Goal: Task Accomplishment & Management: Manage account settings

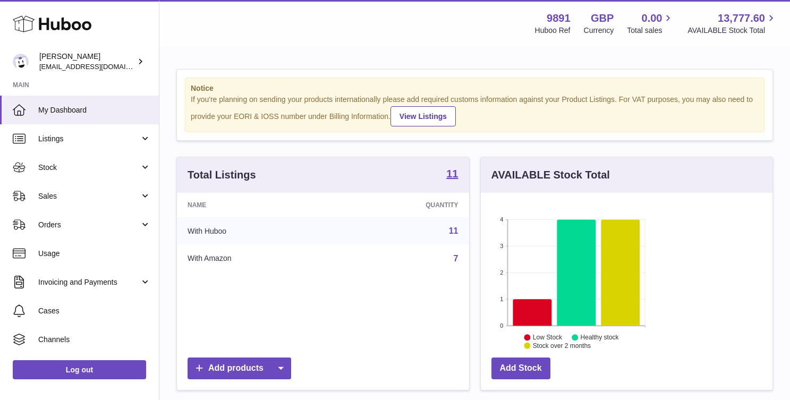
scroll to position [166, 191]
click at [95, 175] on link "Stock" at bounding box center [79, 167] width 159 height 29
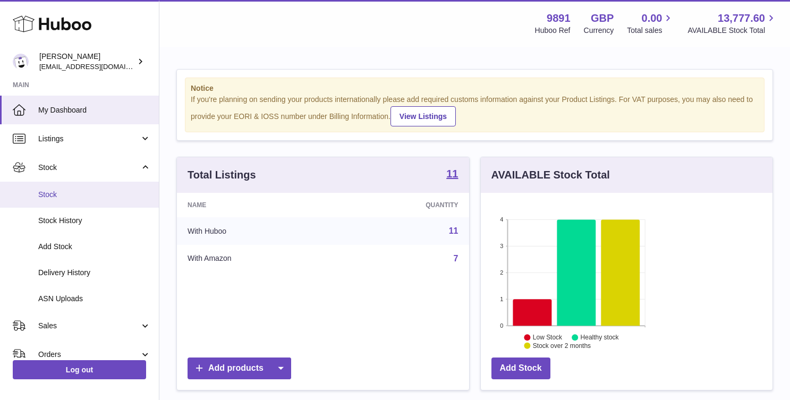
click at [95, 200] on link "Stock" at bounding box center [79, 195] width 159 height 26
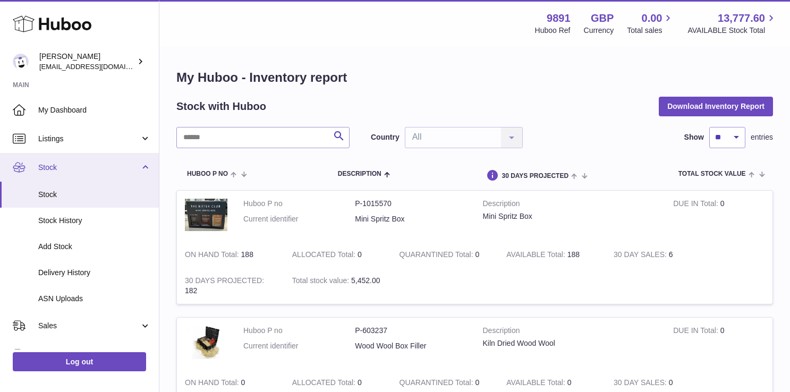
click at [71, 172] on span "Stock" at bounding box center [88, 168] width 101 height 10
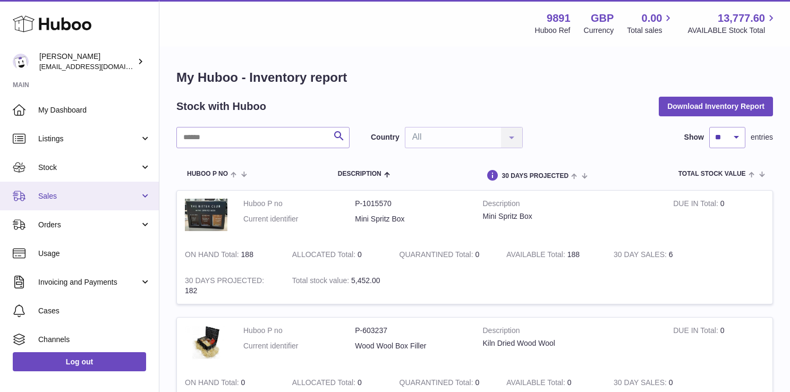
click at [65, 196] on span "Sales" at bounding box center [88, 196] width 101 height 10
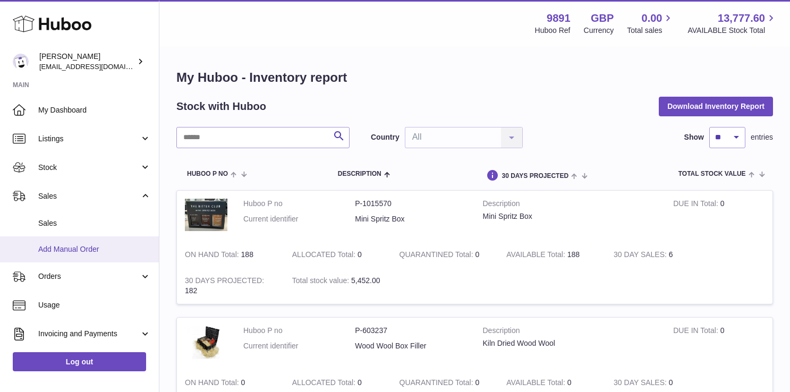
click at [69, 238] on link "Add Manual Order" at bounding box center [79, 249] width 159 height 26
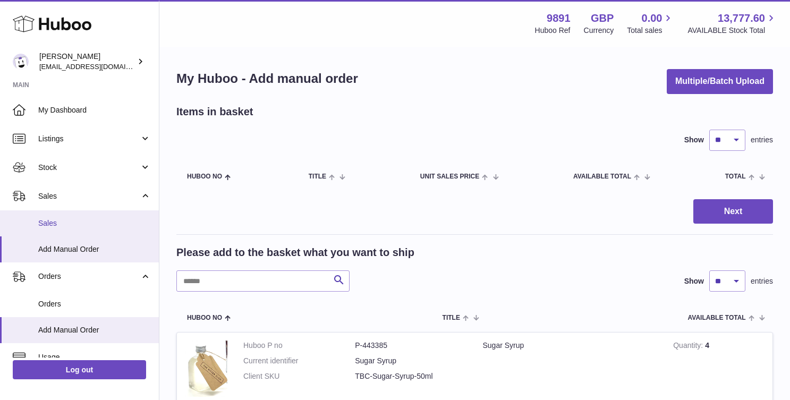
click at [73, 218] on span "Sales" at bounding box center [94, 223] width 113 height 10
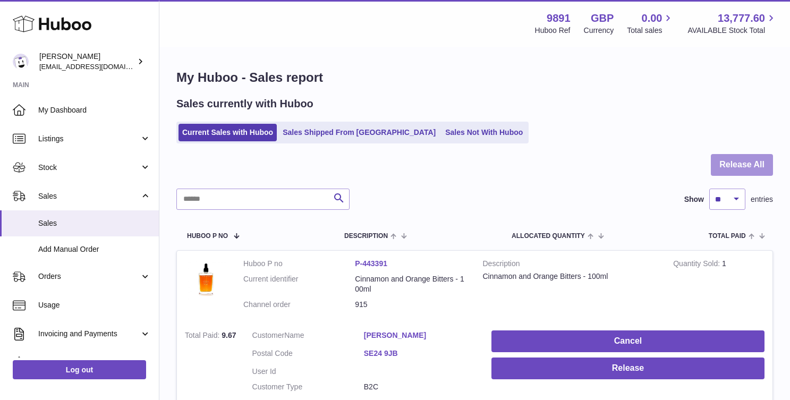
click at [749, 165] on button "Release All" at bounding box center [742, 165] width 62 height 22
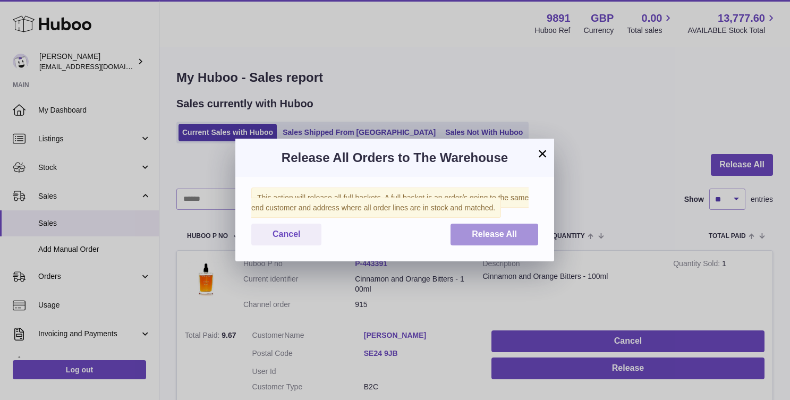
click at [481, 231] on span "Release All" at bounding box center [494, 234] width 45 height 9
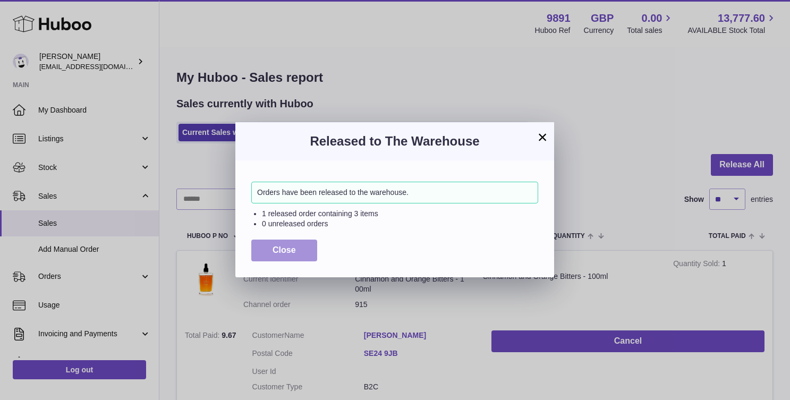
click at [301, 258] on button "Close" at bounding box center [284, 251] width 66 height 22
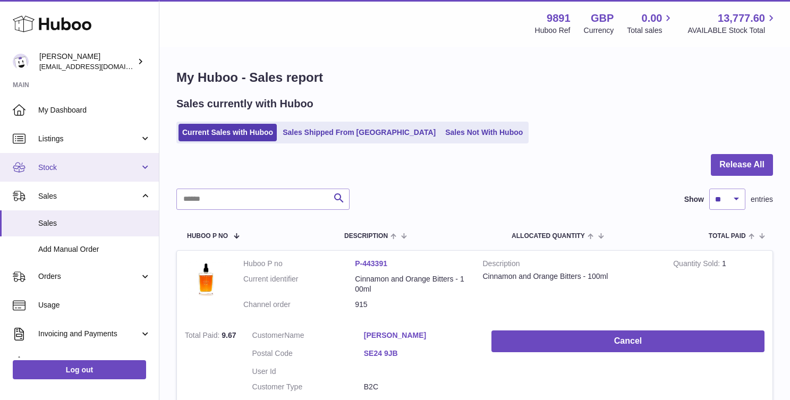
click at [72, 164] on span "Stock" at bounding box center [88, 168] width 101 height 10
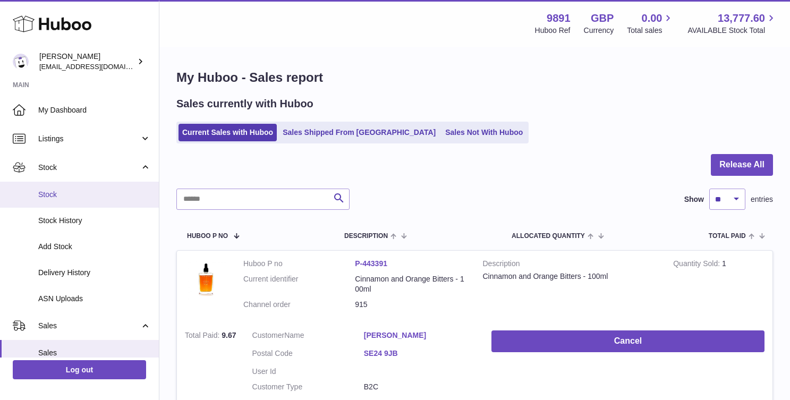
click at [75, 192] on span "Stock" at bounding box center [94, 195] width 113 height 10
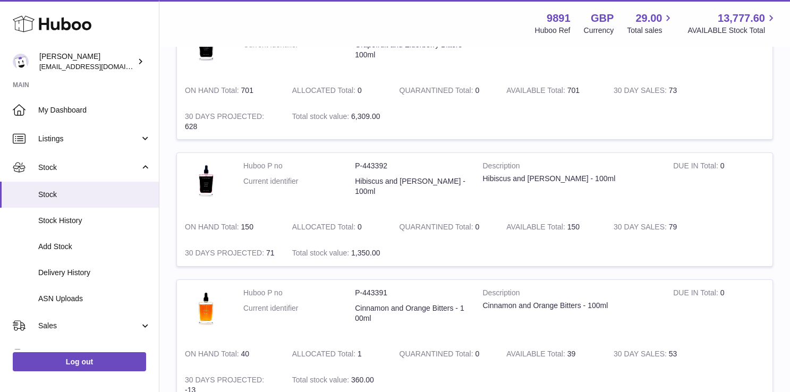
scroll to position [674, 33]
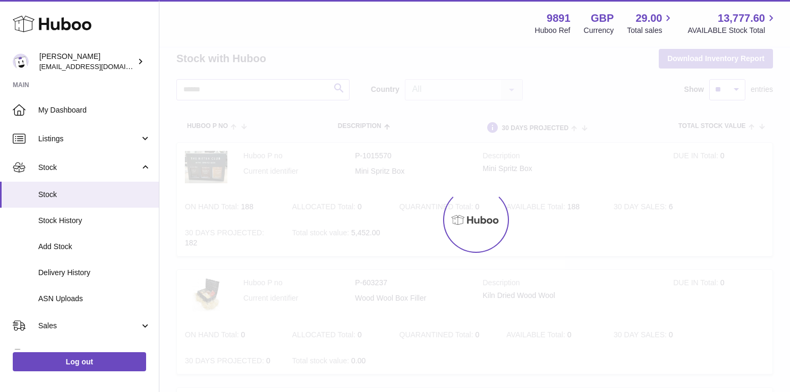
scroll to position [30, 0]
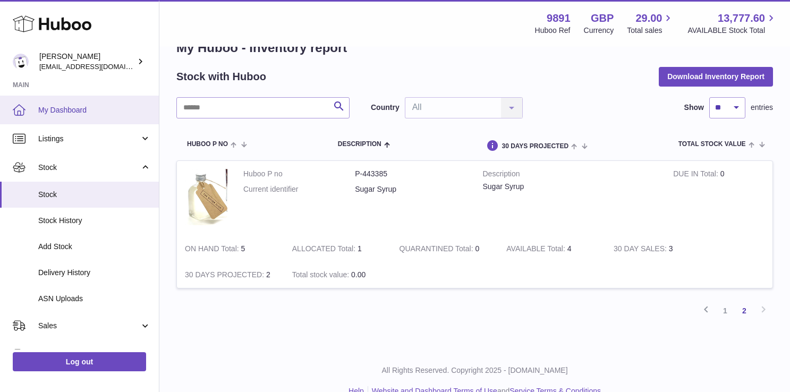
click at [115, 109] on span "My Dashboard" at bounding box center [94, 110] width 113 height 10
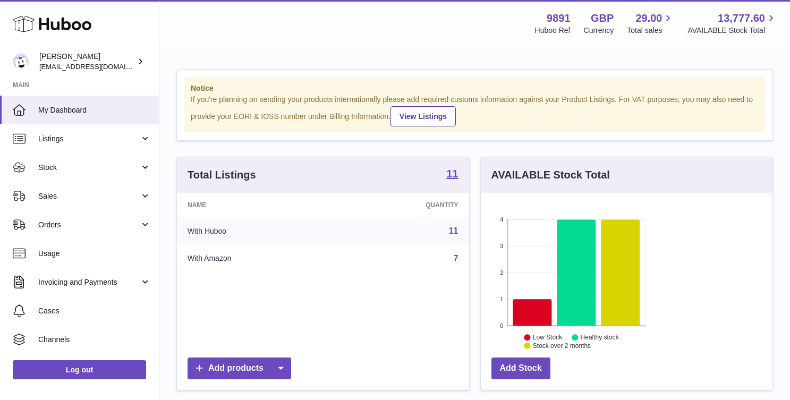
scroll to position [166, 191]
